Goal: Information Seeking & Learning: Learn about a topic

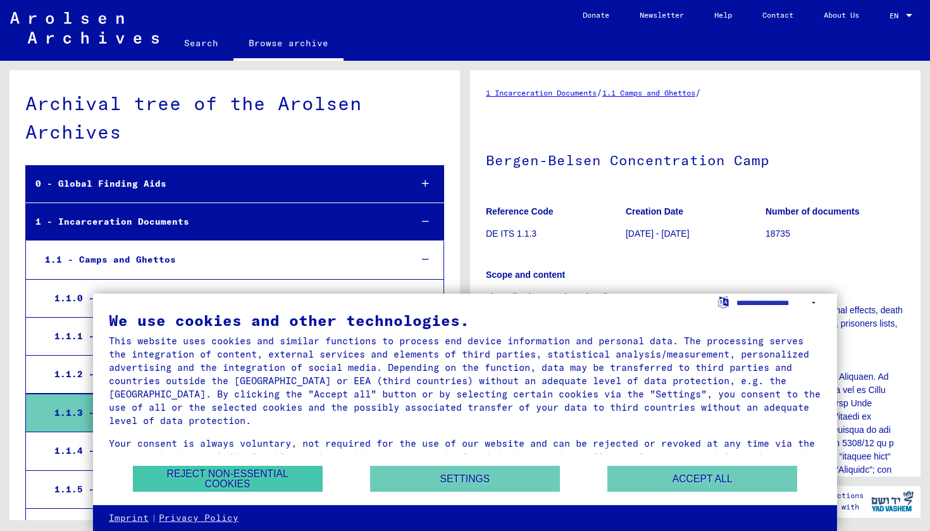
click at [252, 477] on button "Reject non-essential cookies" at bounding box center [228, 479] width 190 height 26
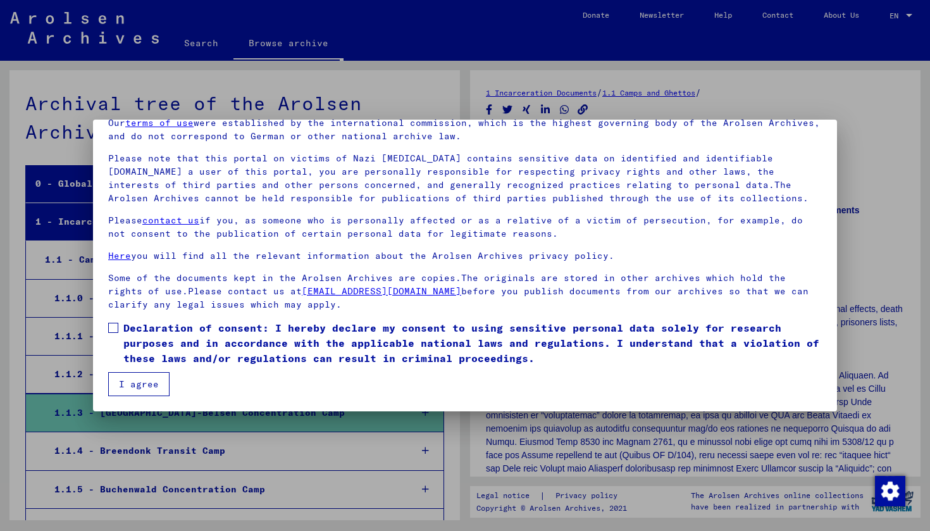
click at [137, 383] on button "I agree" at bounding box center [138, 384] width 61 height 24
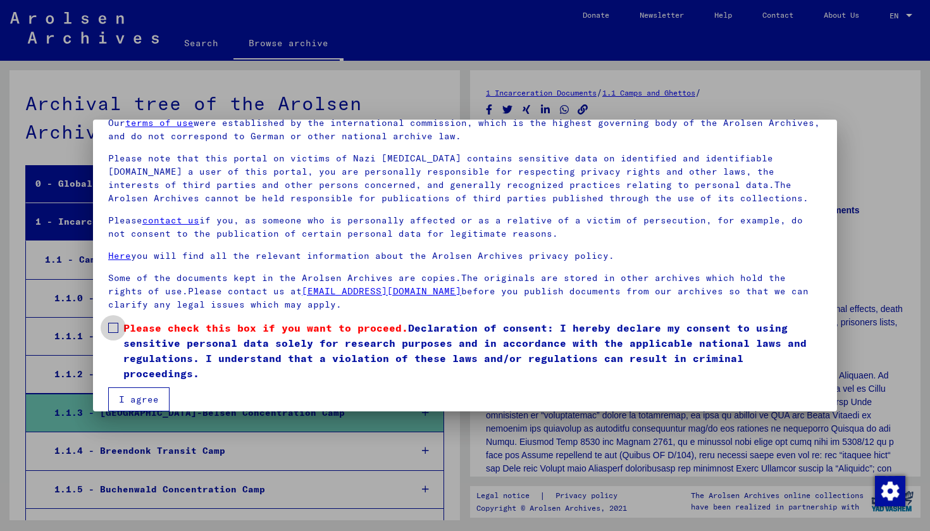
click at [121, 335] on label "Please check this box if you want to proceed. Declaration of consent: I hereby …" at bounding box center [465, 350] width 714 height 61
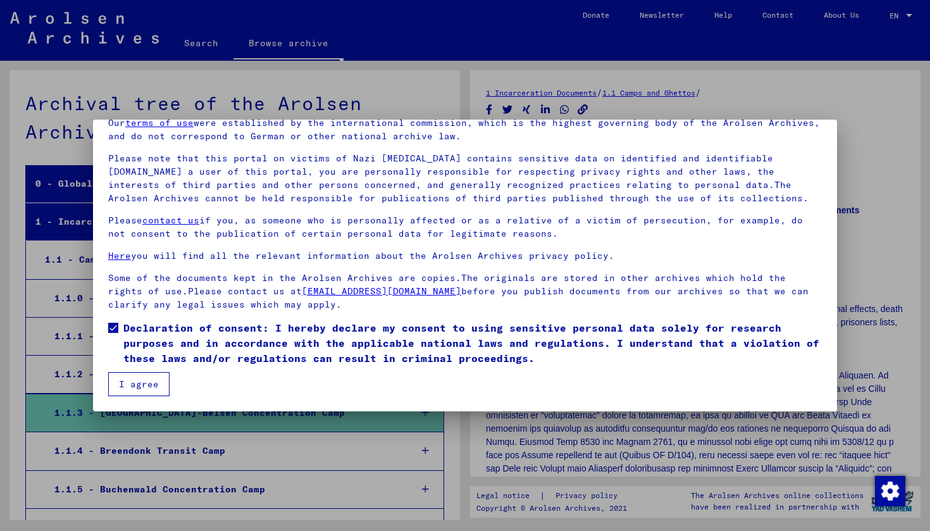
click at [142, 384] on button "I agree" at bounding box center [138, 384] width 61 height 24
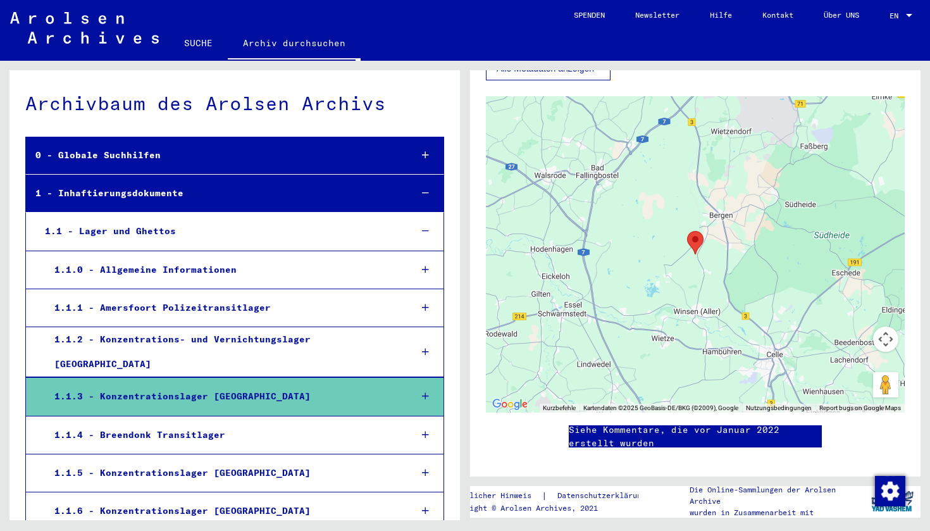
scroll to position [747, 0]
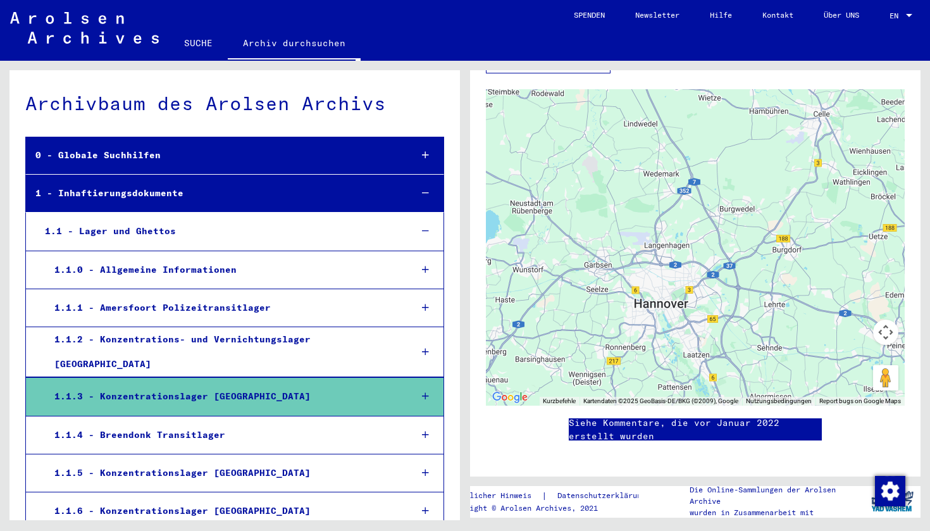
click at [881, 338] on button "Camera control for the card" at bounding box center [885, 332] width 25 height 25
click at [826, 304] on button "Nach oben" at bounding box center [822, 300] width 25 height 25
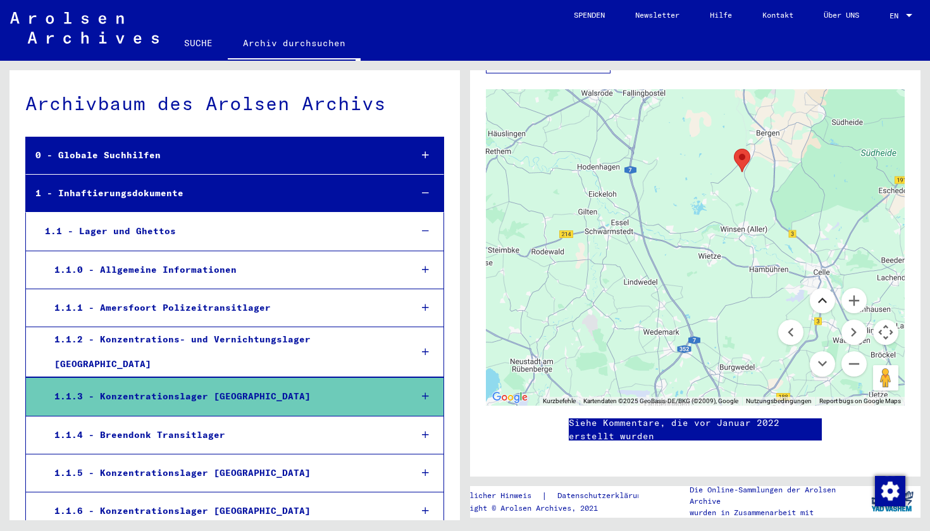
click at [826, 304] on button "Nach oben" at bounding box center [822, 300] width 25 height 25
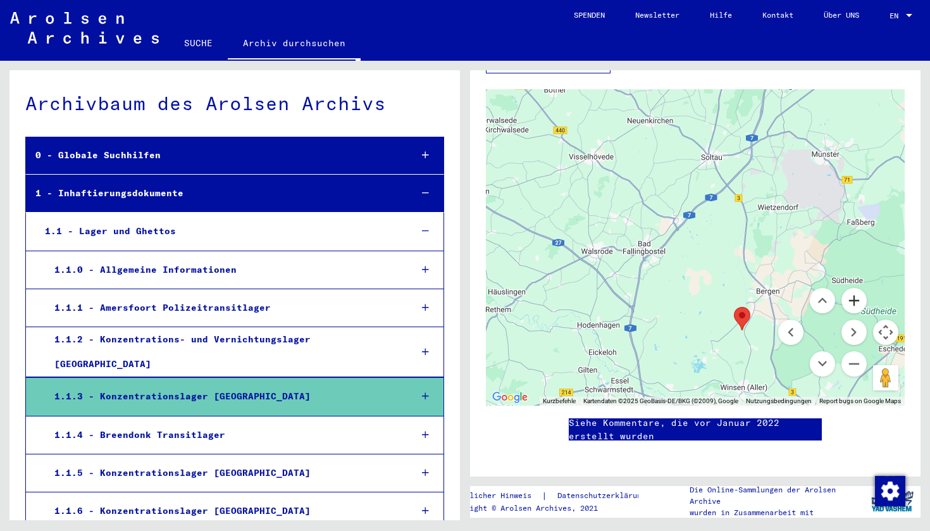
click at [856, 302] on button "Vergrößern" at bounding box center [853, 300] width 25 height 25
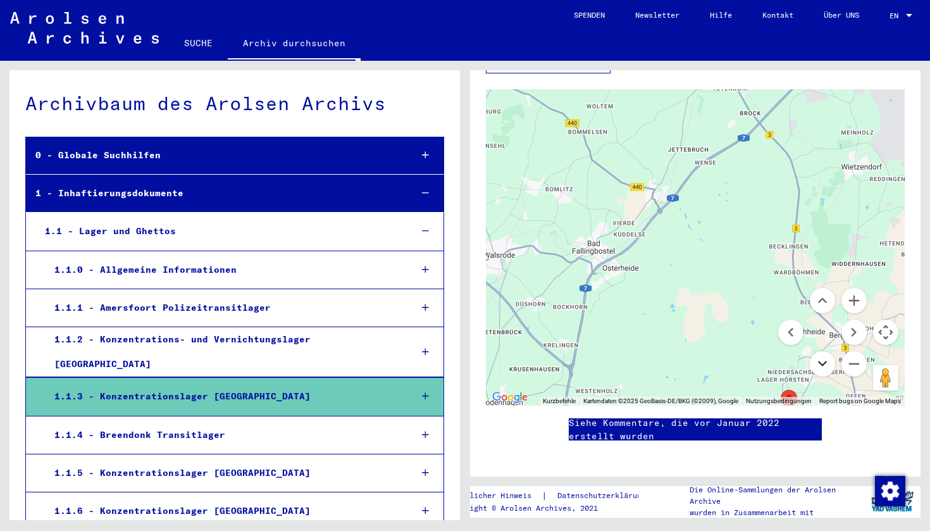
click at [826, 367] on button "Down" at bounding box center [822, 363] width 25 height 25
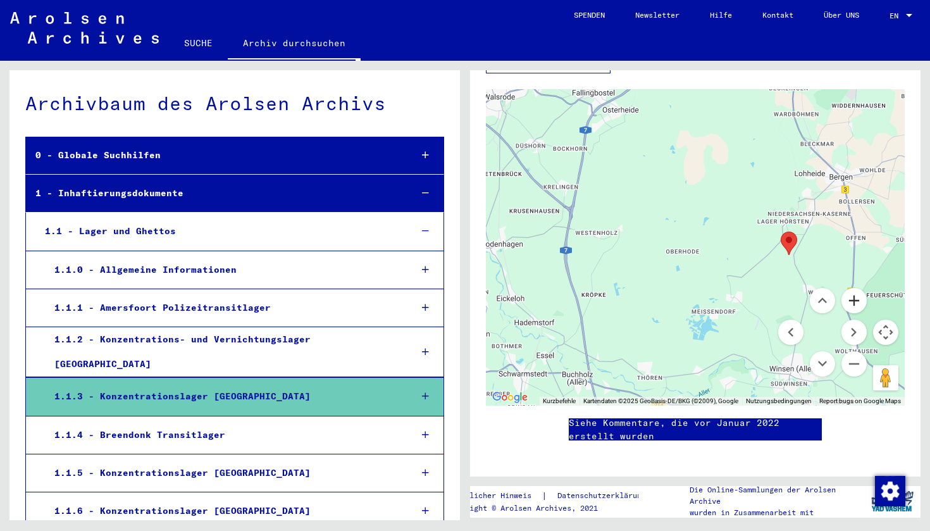
click at [857, 294] on button "Vergrößern" at bounding box center [853, 300] width 25 height 25
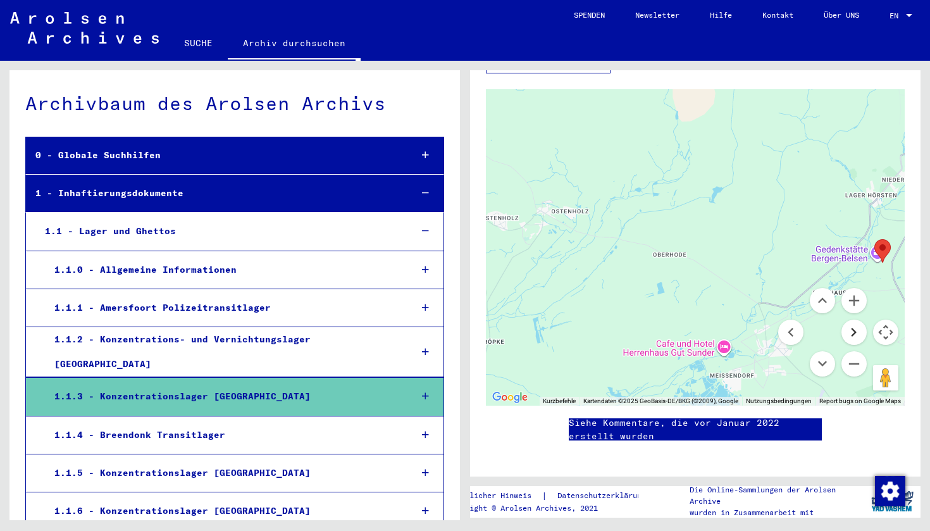
click at [850, 331] on button "Nach rechts" at bounding box center [853, 332] width 25 height 25
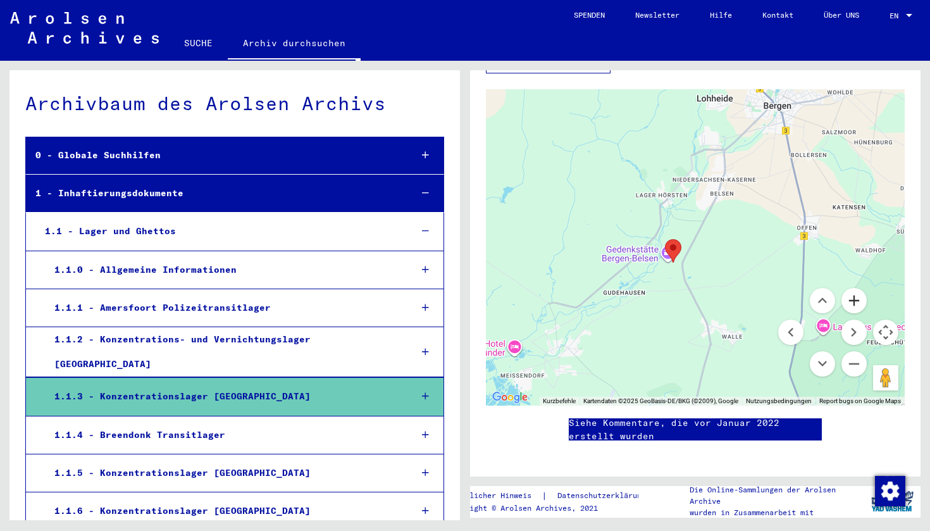
click at [856, 304] on button "Vergrößern" at bounding box center [853, 300] width 25 height 25
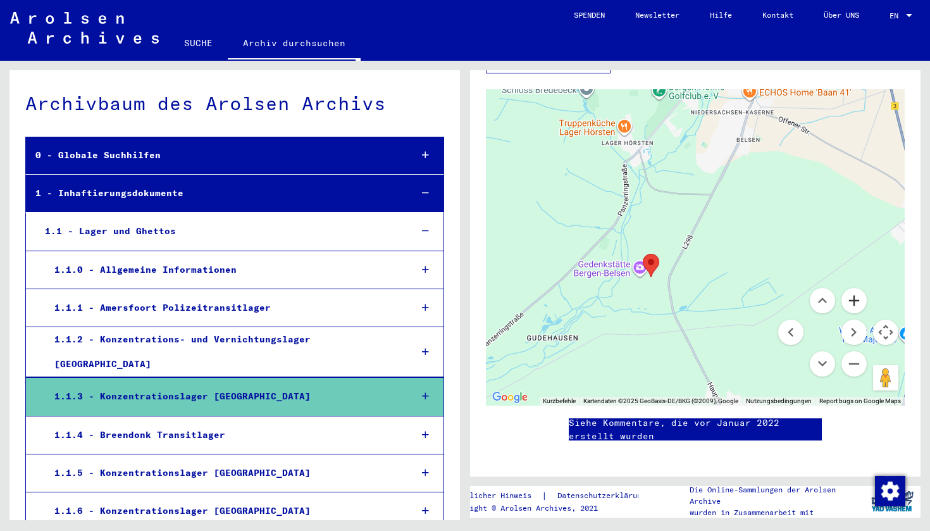
click at [854, 304] on button "Vergrößern" at bounding box center [853, 300] width 25 height 25
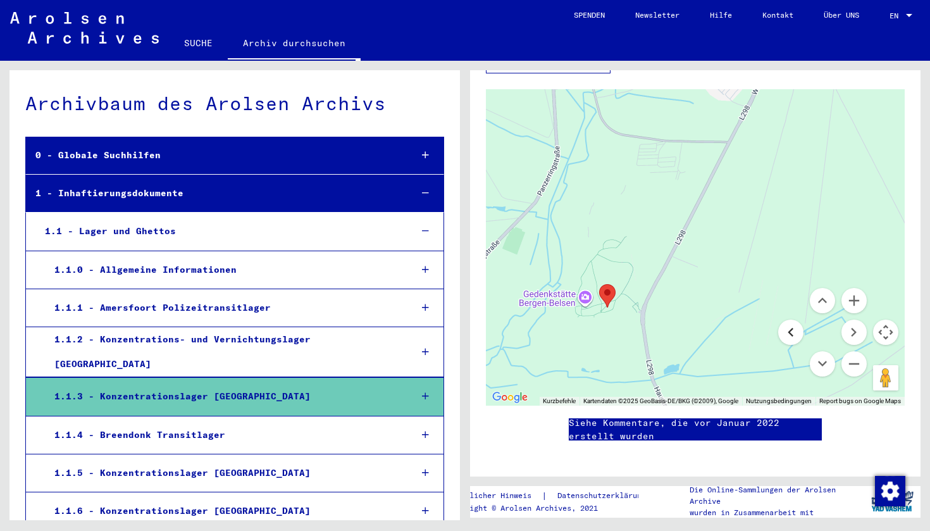
click at [791, 341] on button "Nach links" at bounding box center [790, 332] width 25 height 25
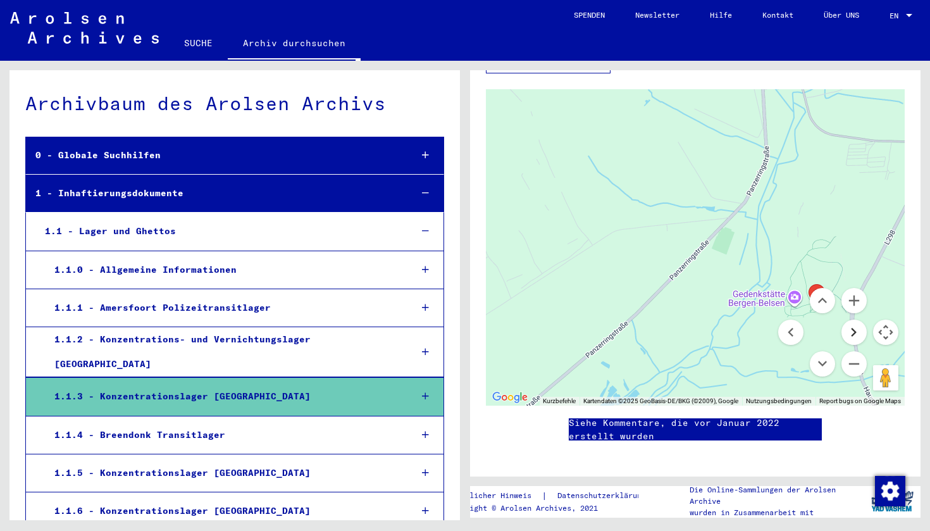
click at [853, 331] on button "Nach rechts" at bounding box center [853, 332] width 25 height 25
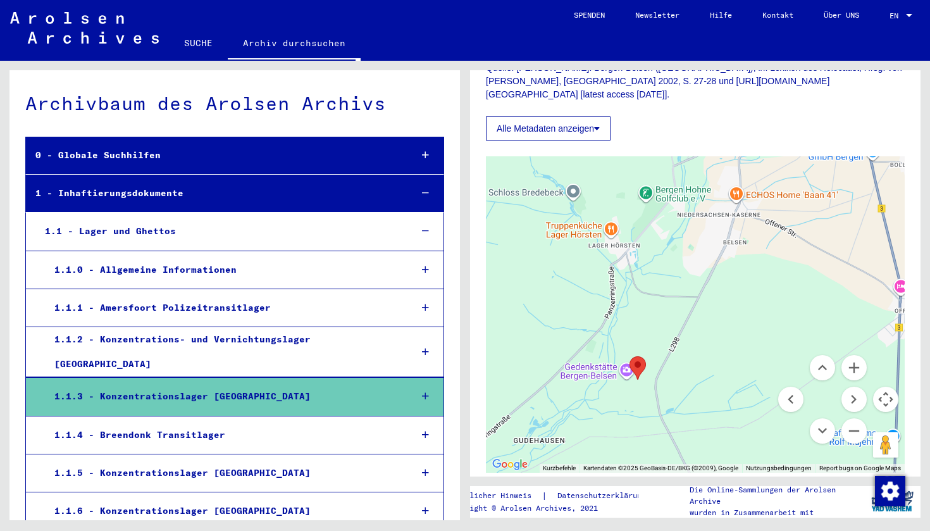
scroll to position [540, 0]
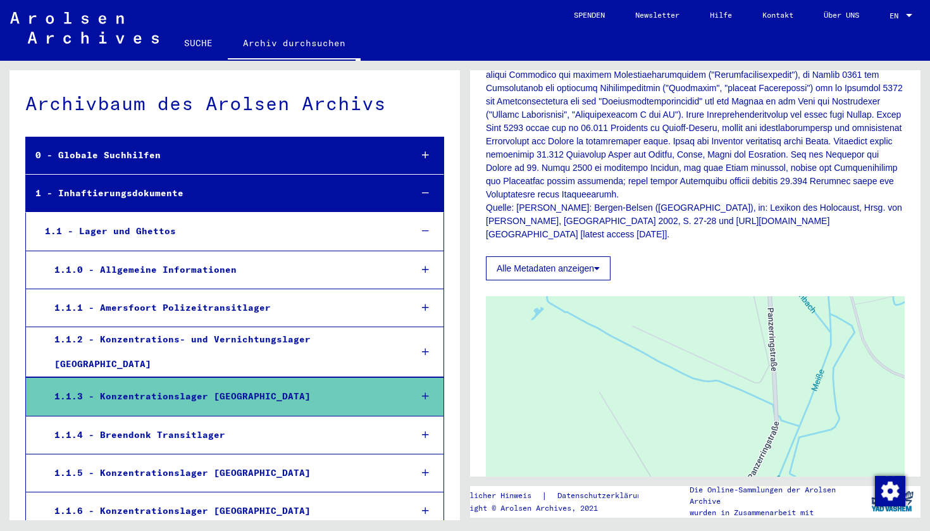
click at [592, 264] on button "Alle Metadaten anzeigen" at bounding box center [548, 268] width 125 height 24
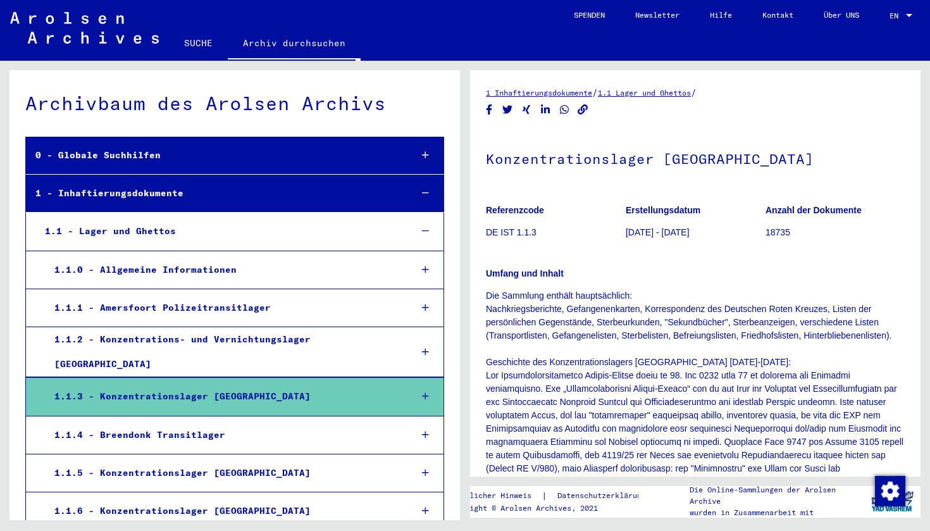
scroll to position [0, 0]
